Goal: Information Seeking & Learning: Find specific fact

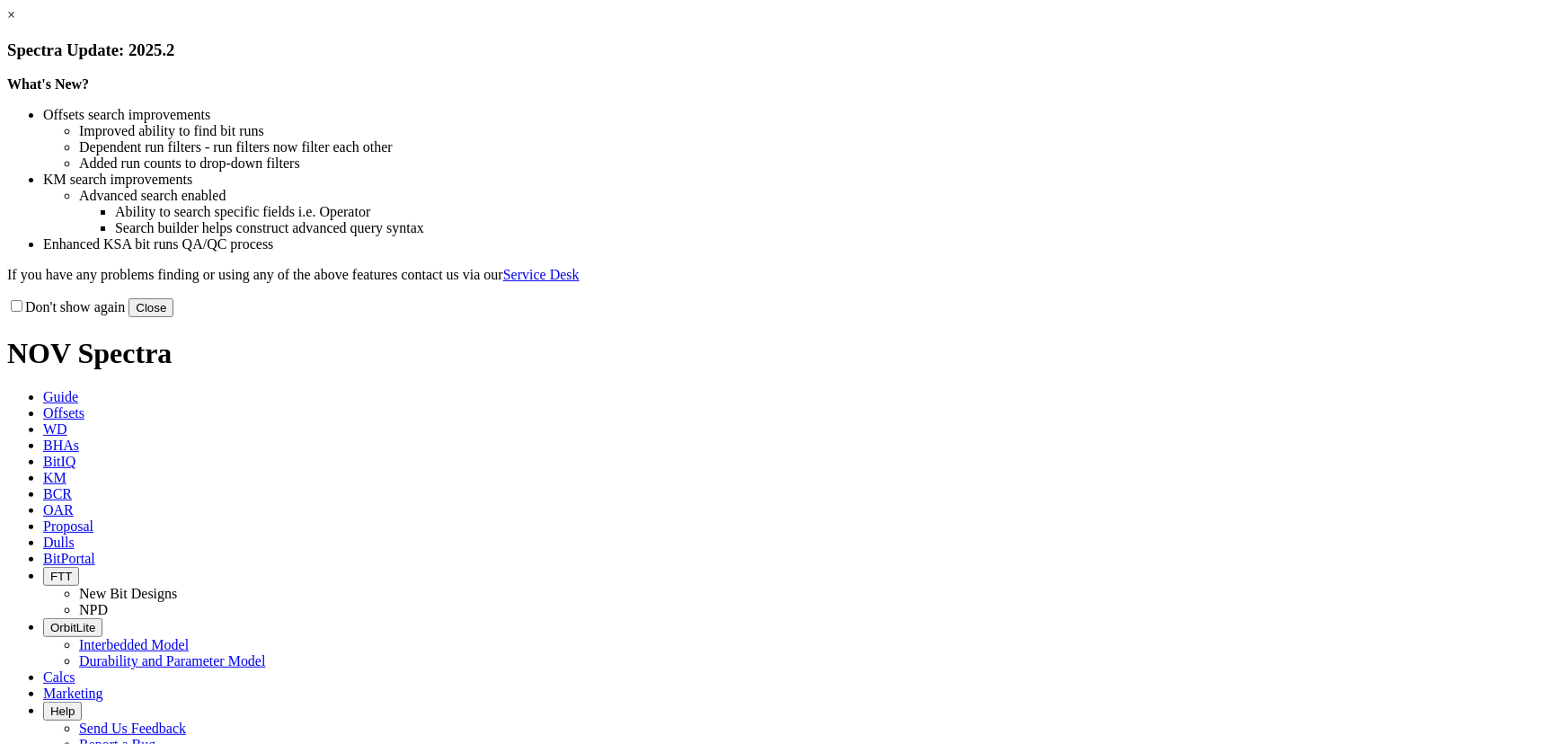
click at [174, 318] on button "Close" at bounding box center [150, 307] width 45 height 18
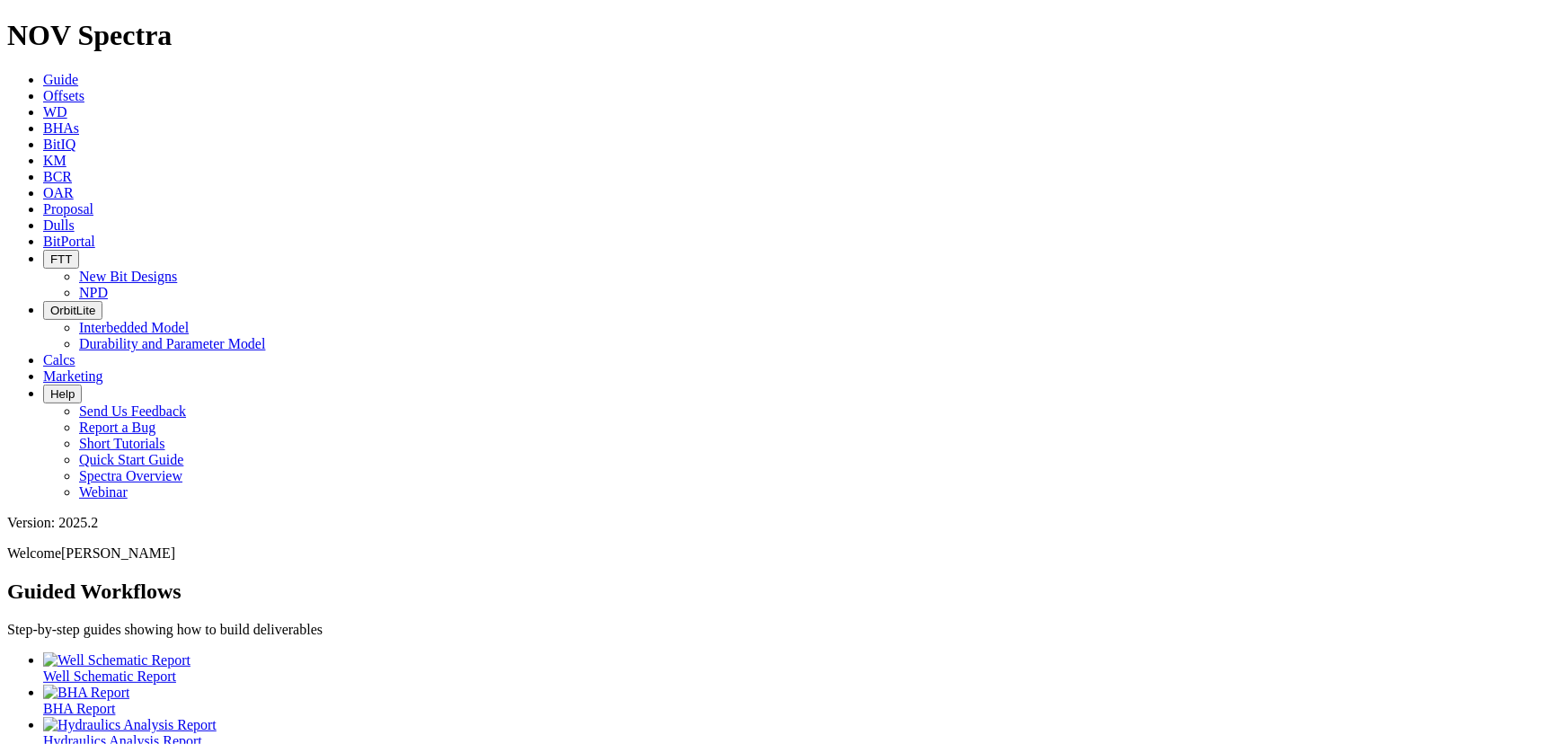
click at [66, 152] on span "KM" at bounding box center [54, 160] width 23 height 16
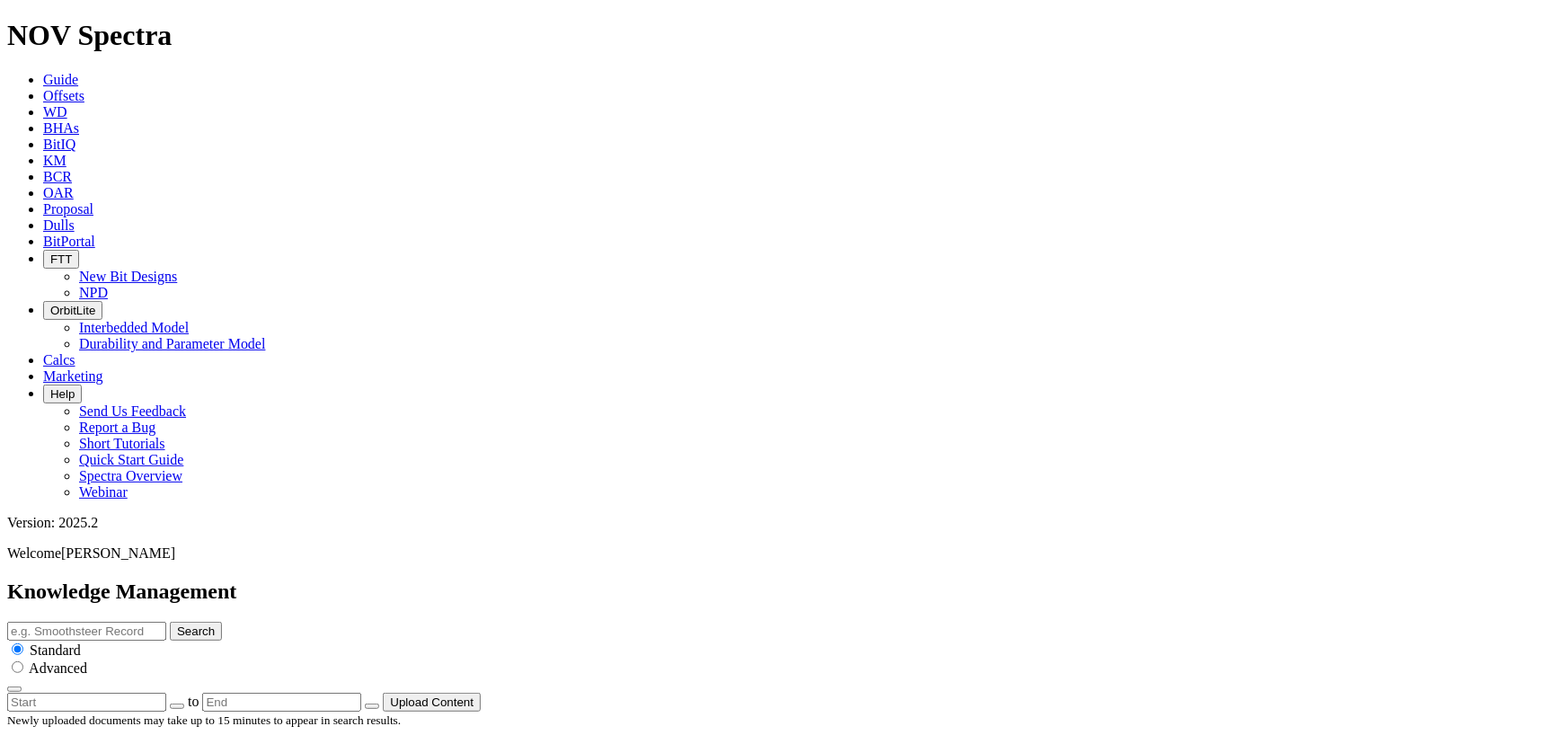
click at [166, 622] on input "text" at bounding box center [87, 631] width 159 height 18
type input "ION+ Summary"
click at [170, 622] on button "Search" at bounding box center [196, 631] width 52 height 18
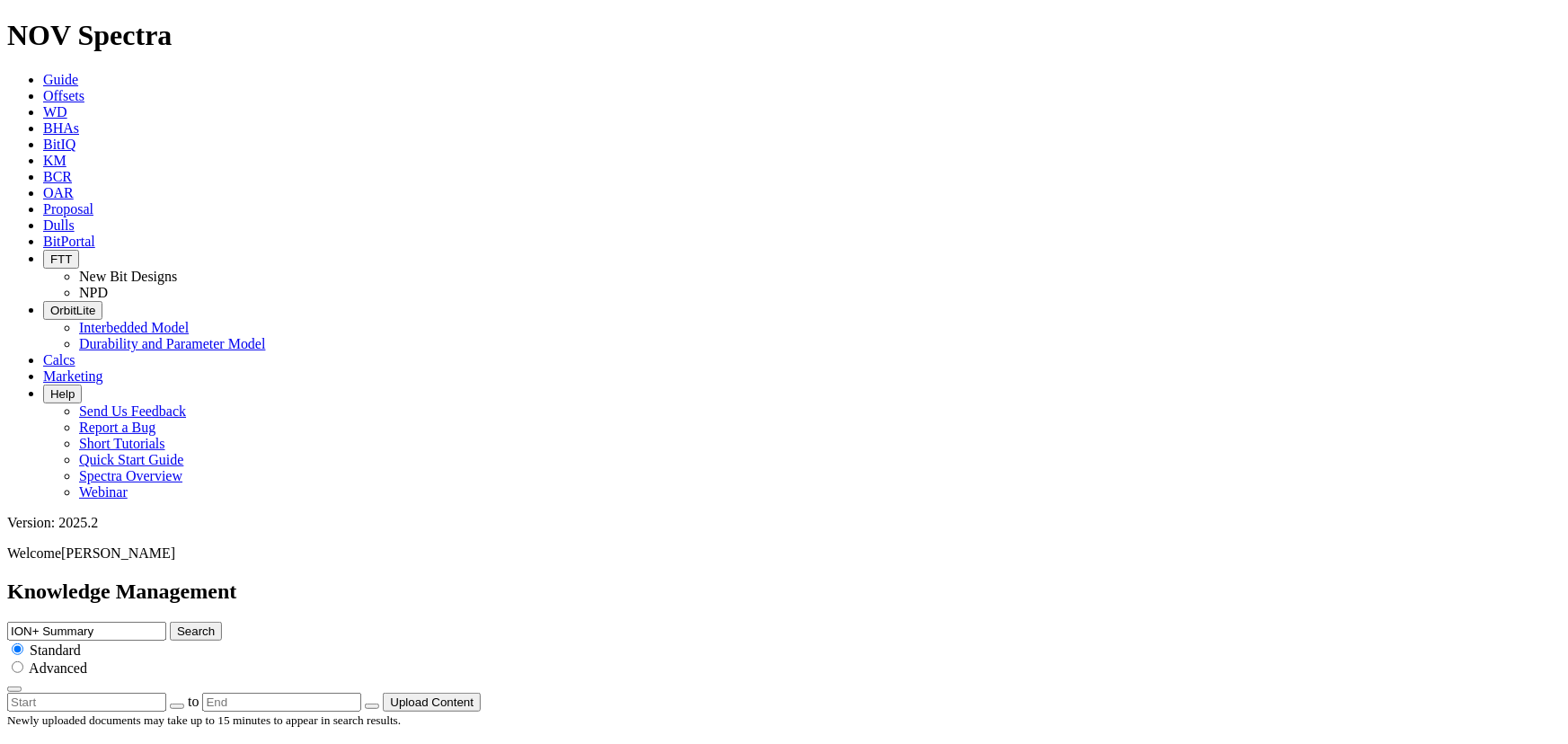
scroll to position [735, 0]
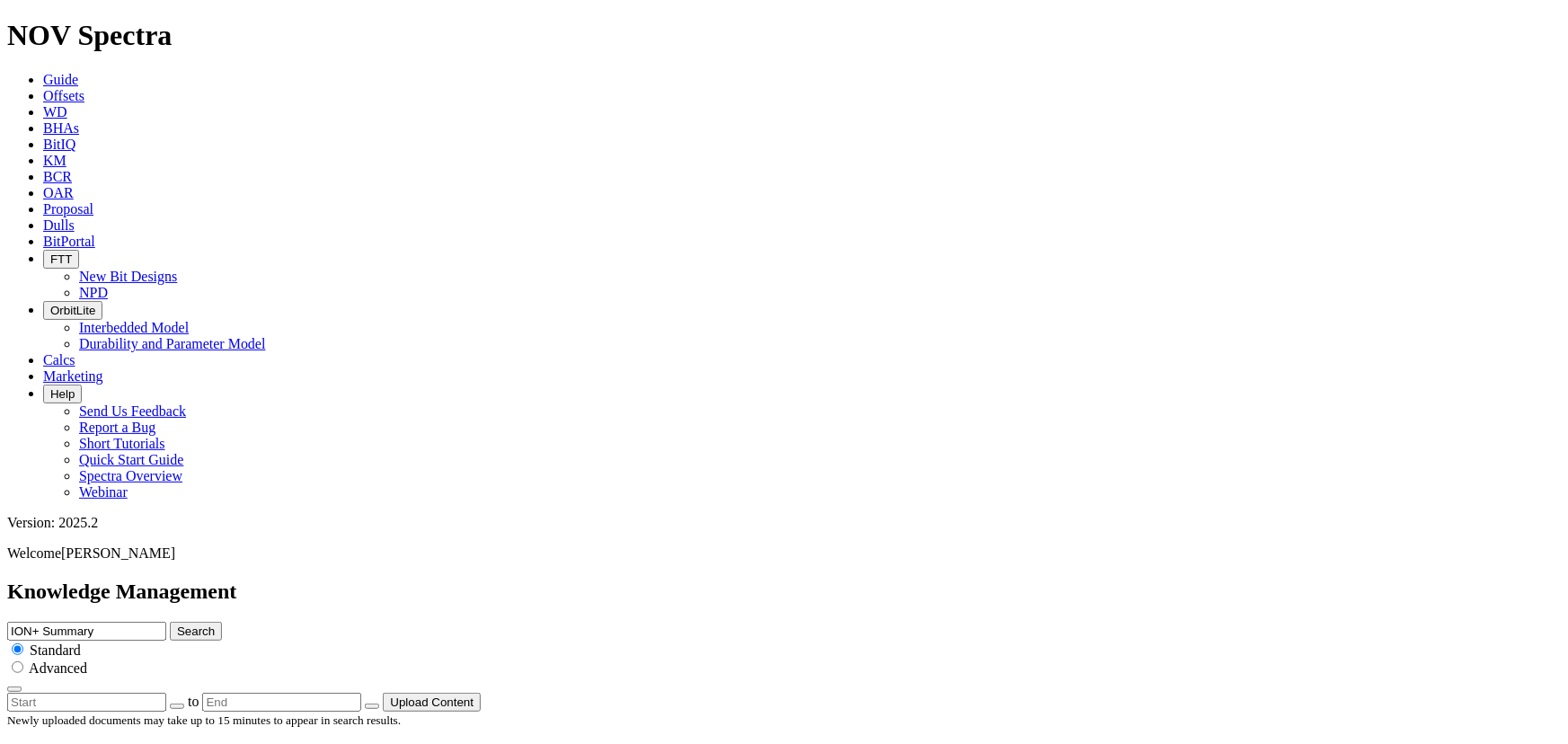
drag, startPoint x: 78, startPoint y: 422, endPoint x: 269, endPoint y: 431, distance: 191.2
copy div "ION + Technical Summary"
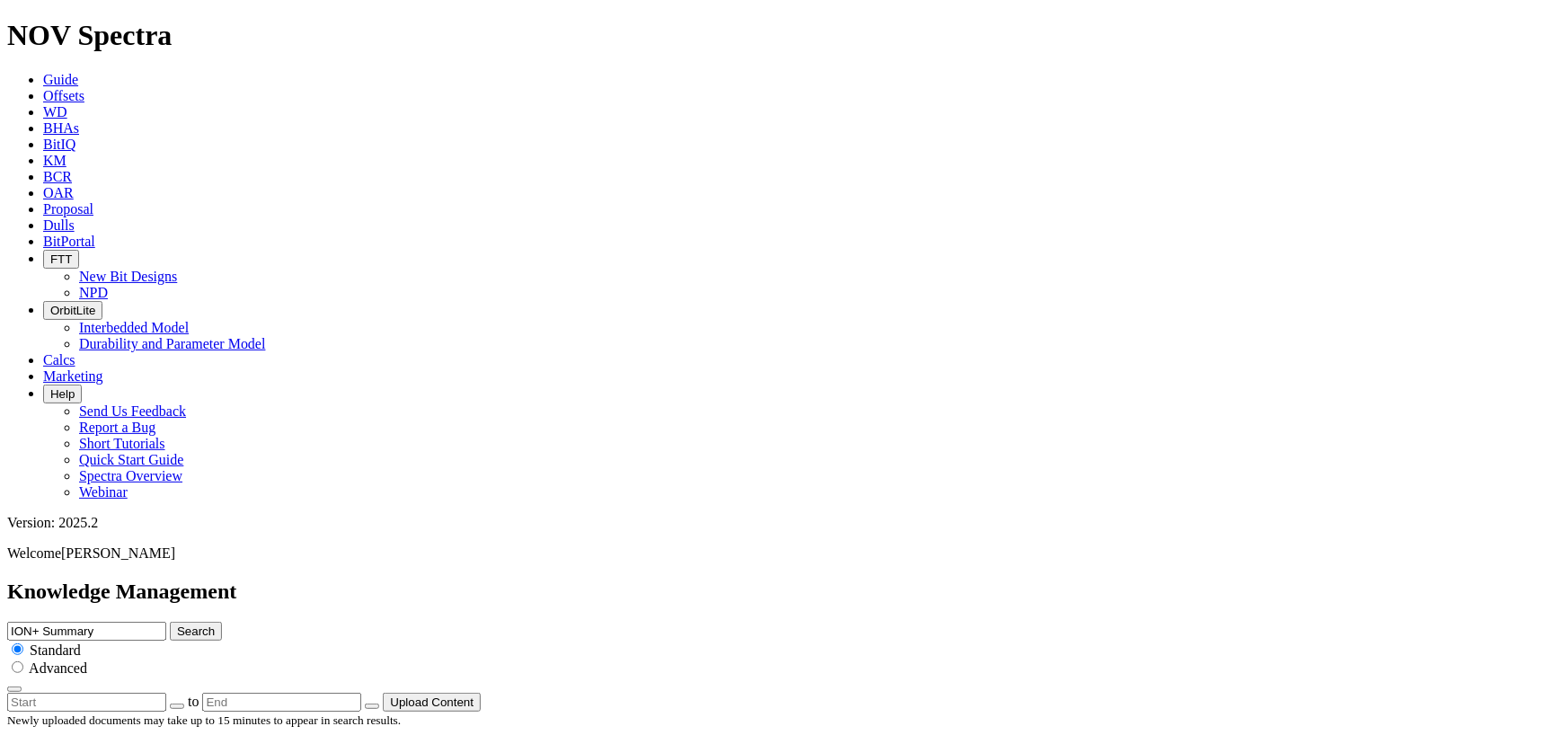
scroll to position [0, 0]
click at [166, 622] on input "ION+ Summary" at bounding box center [87, 631] width 159 height 18
paste input "ION+ Technical"
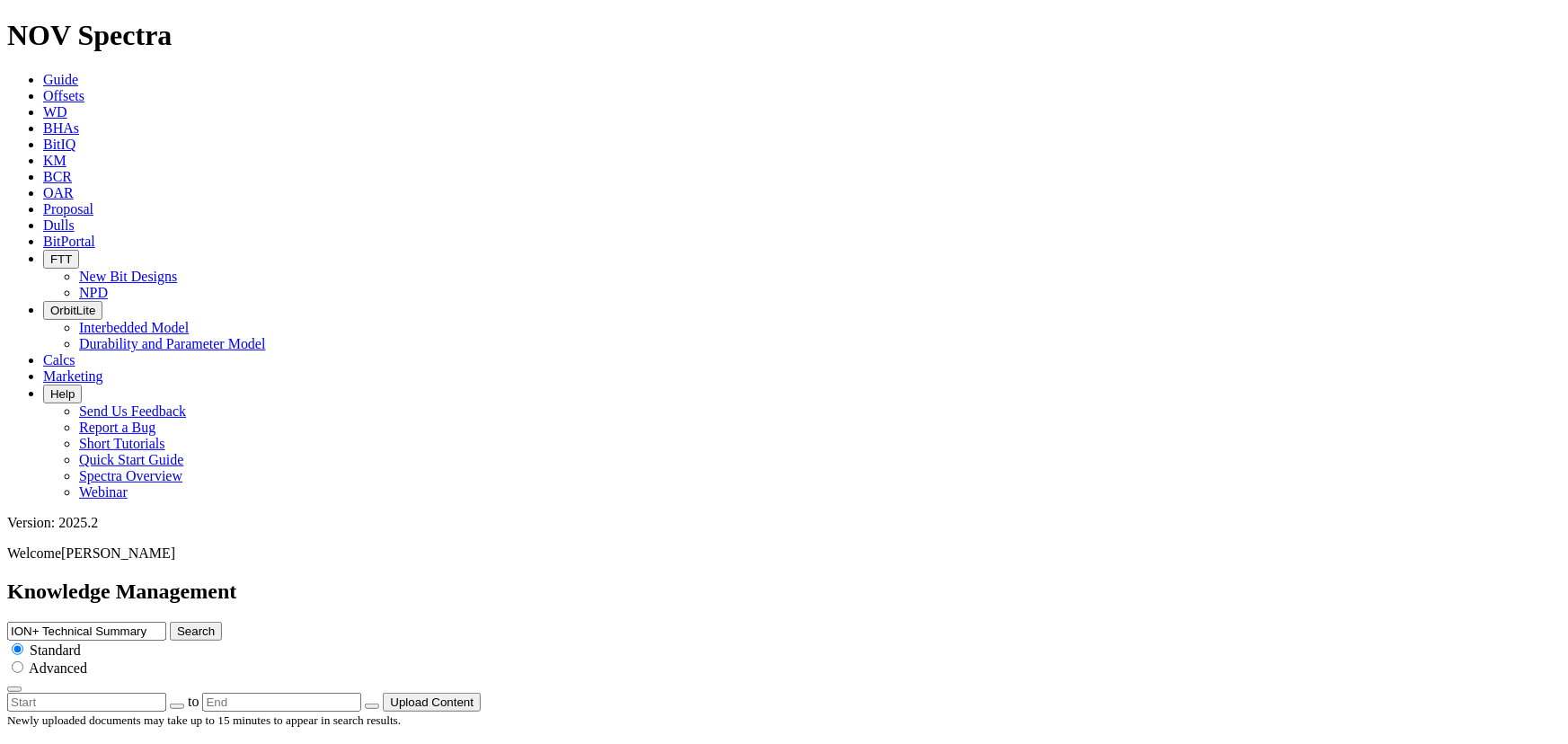
click at [166, 622] on input "ION+ Technical Summary" at bounding box center [87, 631] width 159 height 18
type input "ION+ Technical Summary"
click at [221, 622] on button "Search" at bounding box center [196, 631] width 52 height 18
drag, startPoint x: 126, startPoint y: 206, endPoint x: 197, endPoint y: 211, distance: 71.2
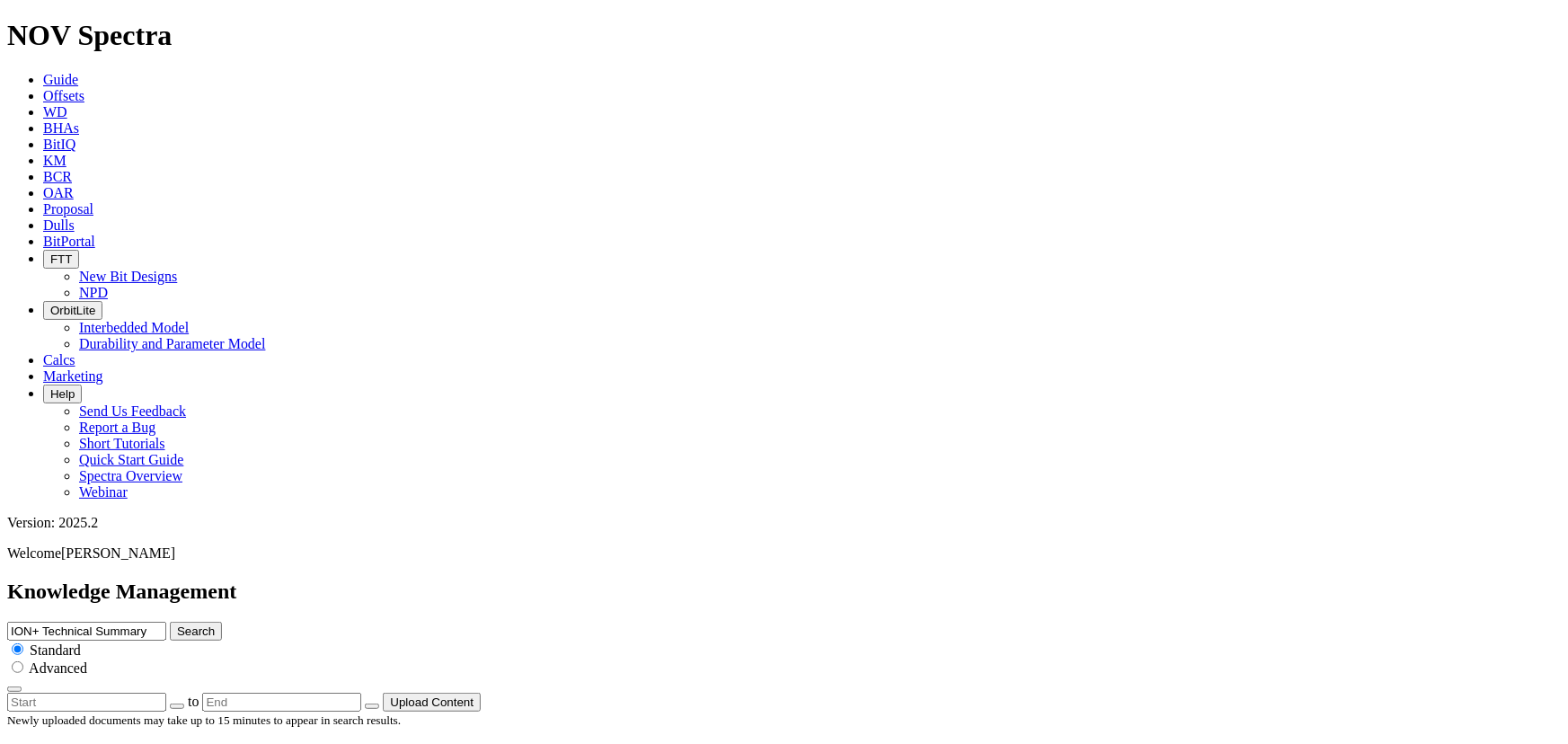
drag, startPoint x: 655, startPoint y: 213, endPoint x: 625, endPoint y: -99, distance: 313.4
